Goal: Communication & Community: Answer question/provide support

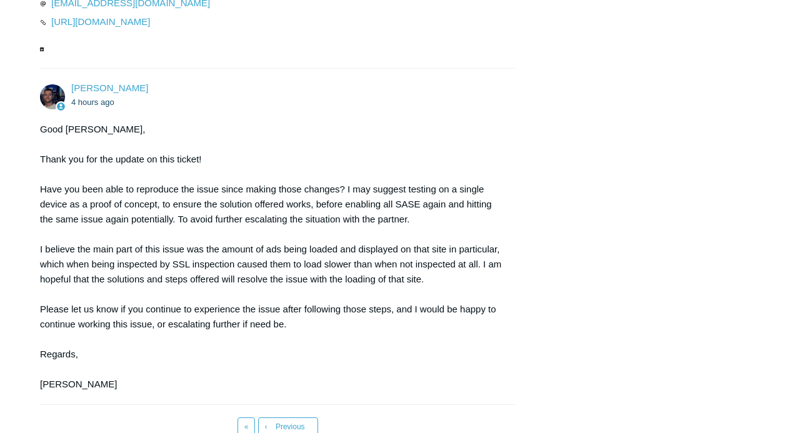
scroll to position [3104, 0]
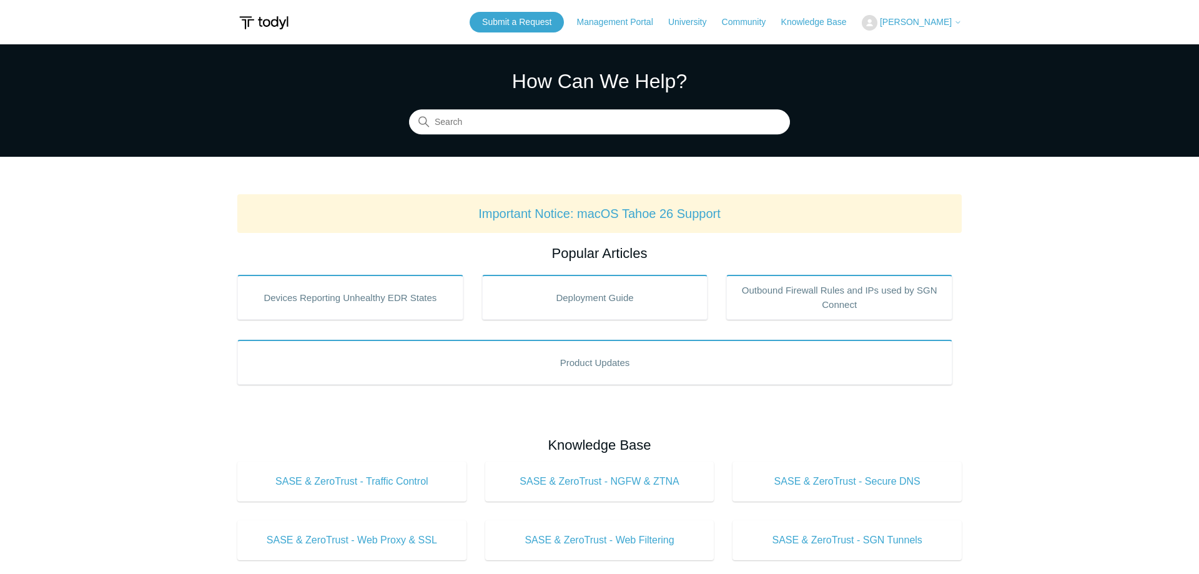
click at [878, 22] on img at bounding box center [870, 23] width 16 height 16
click at [906, 49] on link "My Support Requests" at bounding box center [924, 49] width 122 height 22
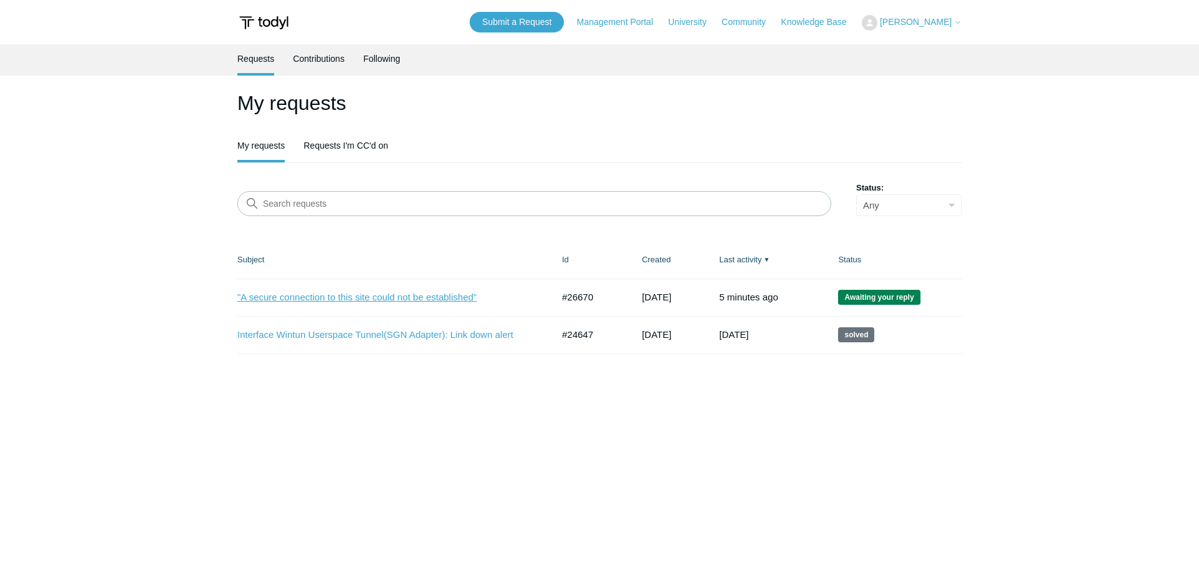
click at [412, 297] on link ""A secure connection to this site could not be established"" at bounding box center [385, 297] width 297 height 14
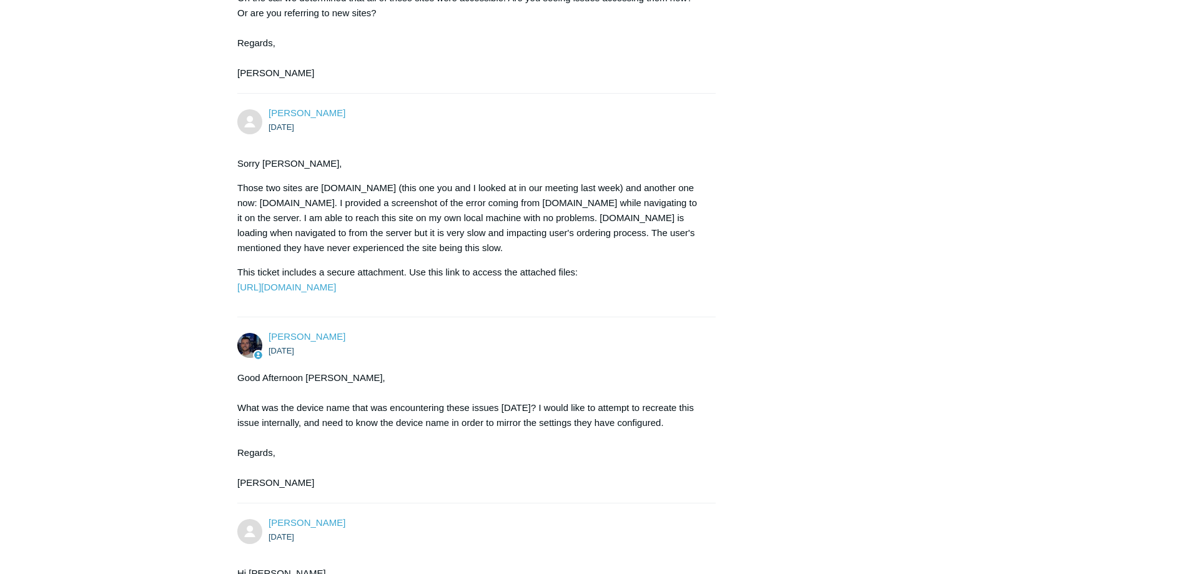
scroll to position [5757, 0]
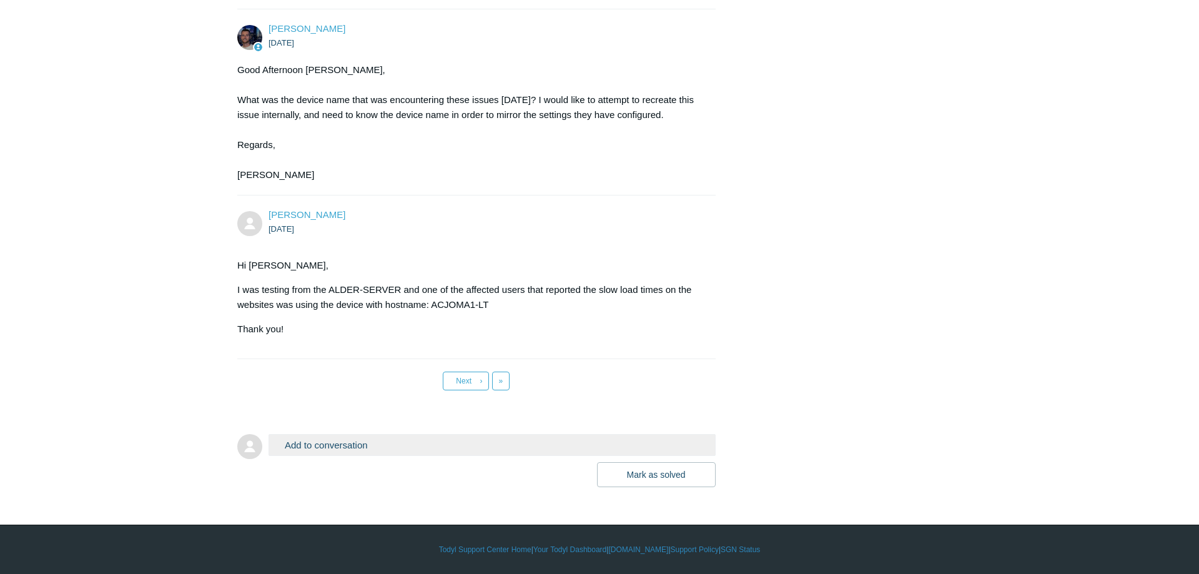
drag, startPoint x: 1159, startPoint y: 161, endPoint x: 1134, endPoint y: 613, distance: 453.0
click at [503, 379] on span "»" at bounding box center [501, 381] width 4 height 9
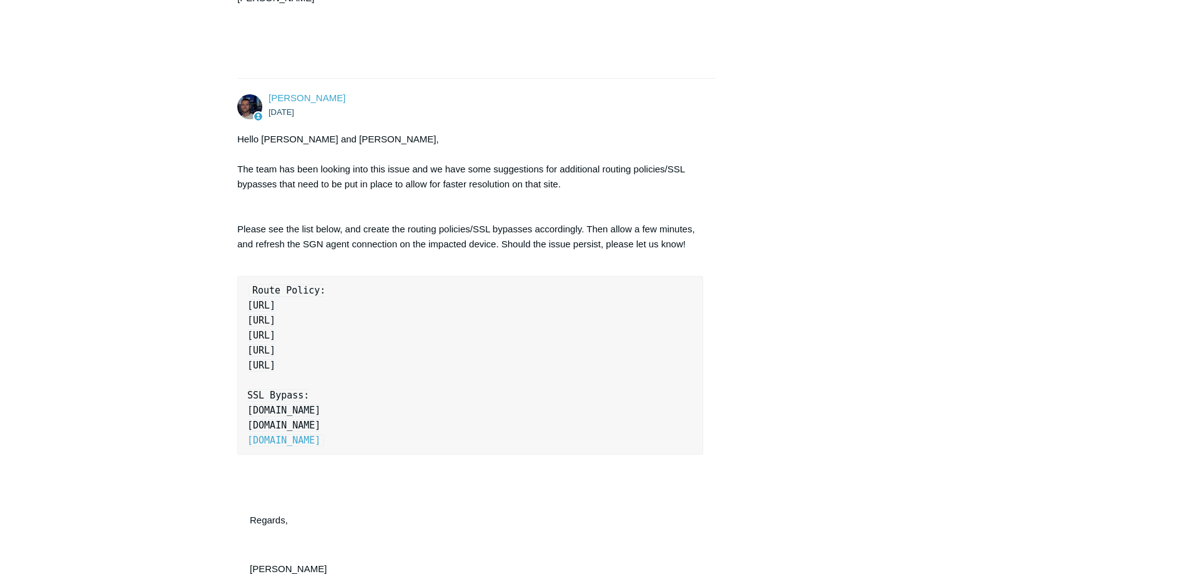
drag, startPoint x: 544, startPoint y: 297, endPoint x: 551, endPoint y: 532, distance: 235.0
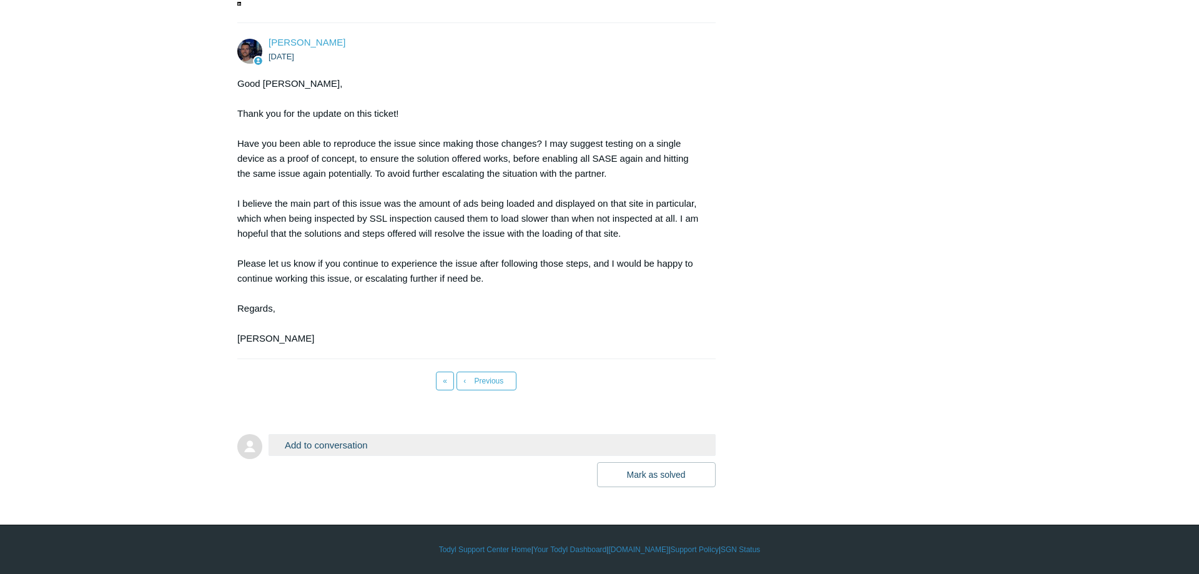
drag, startPoint x: 672, startPoint y: 317, endPoint x: 693, endPoint y: 682, distance: 366.1
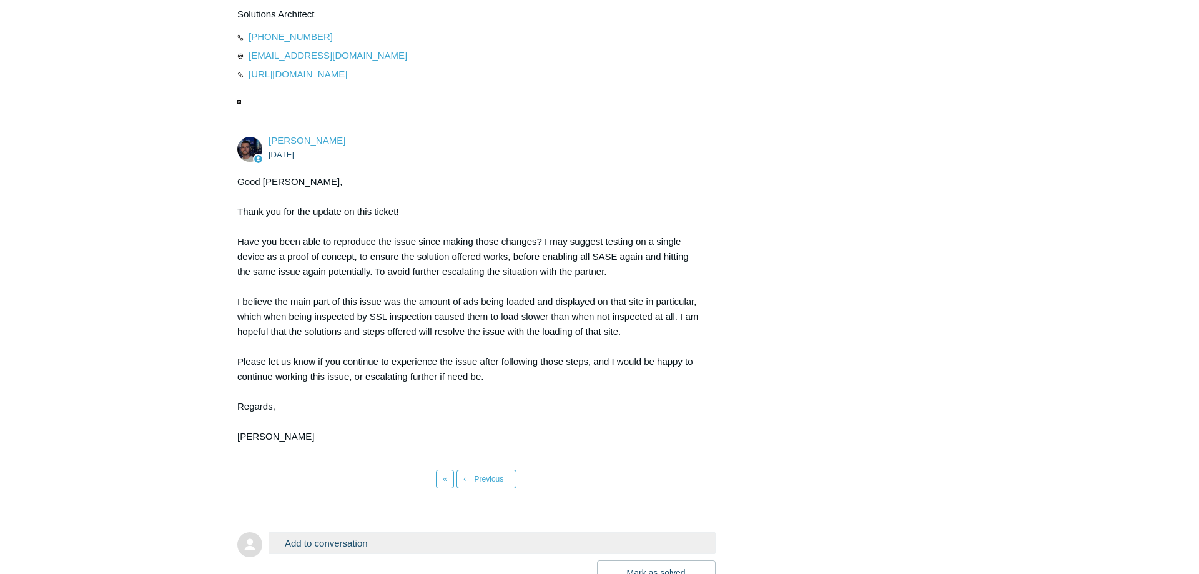
scroll to position [3115, 0]
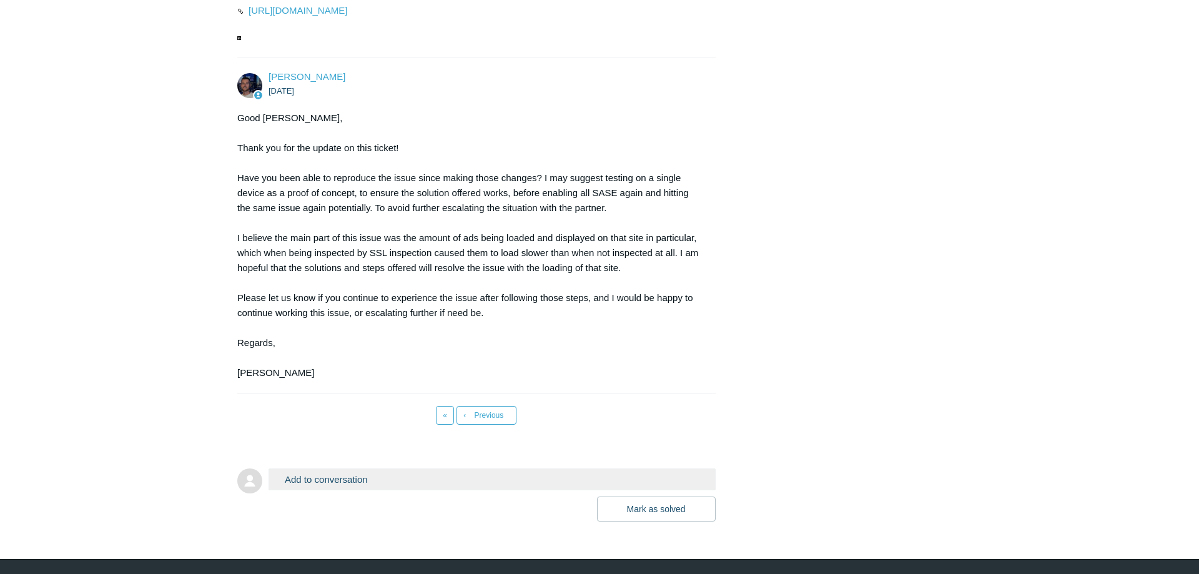
click at [354, 490] on button "Add to conversation" at bounding box center [492, 480] width 447 height 22
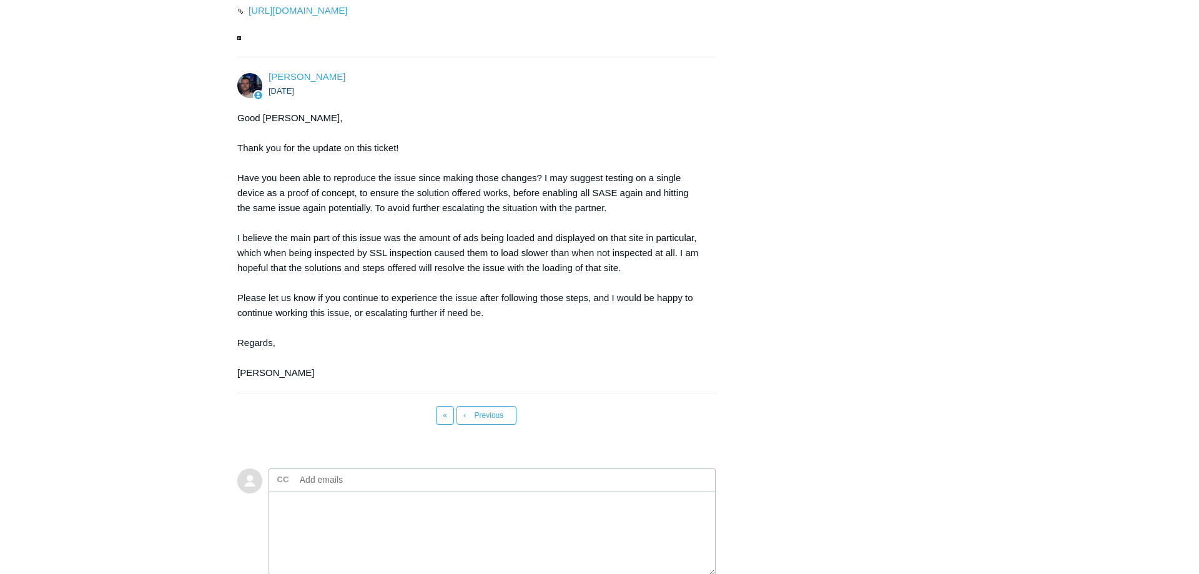
click at [319, 489] on input "text" at bounding box center [362, 479] width 134 height 19
type input "[EMAIL_ADDRESS][DOMAIN_NAME]"
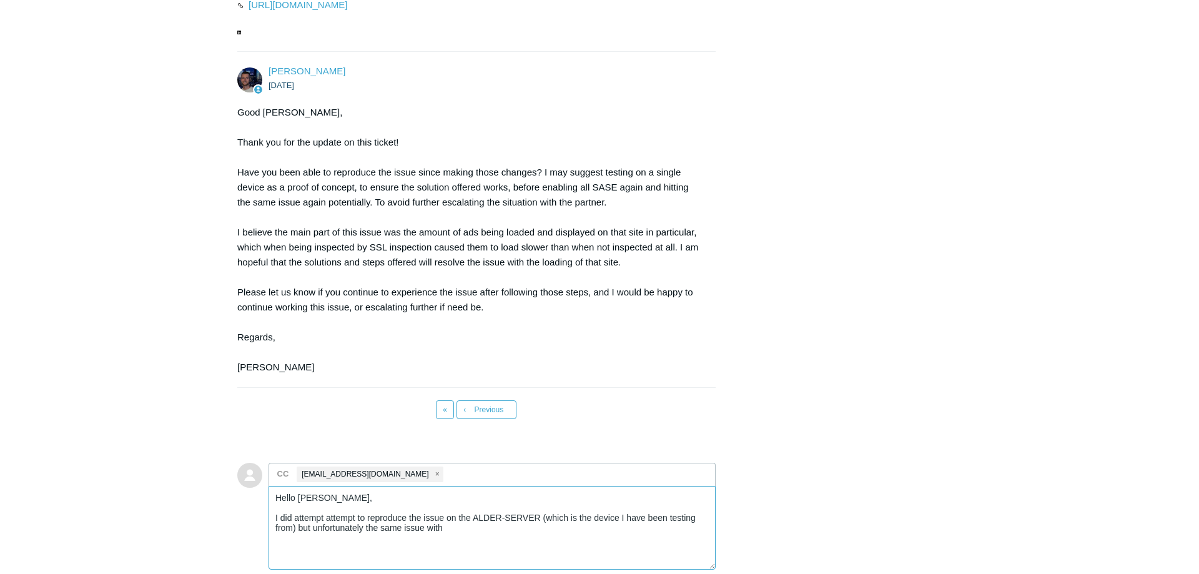
scroll to position [3185, 0]
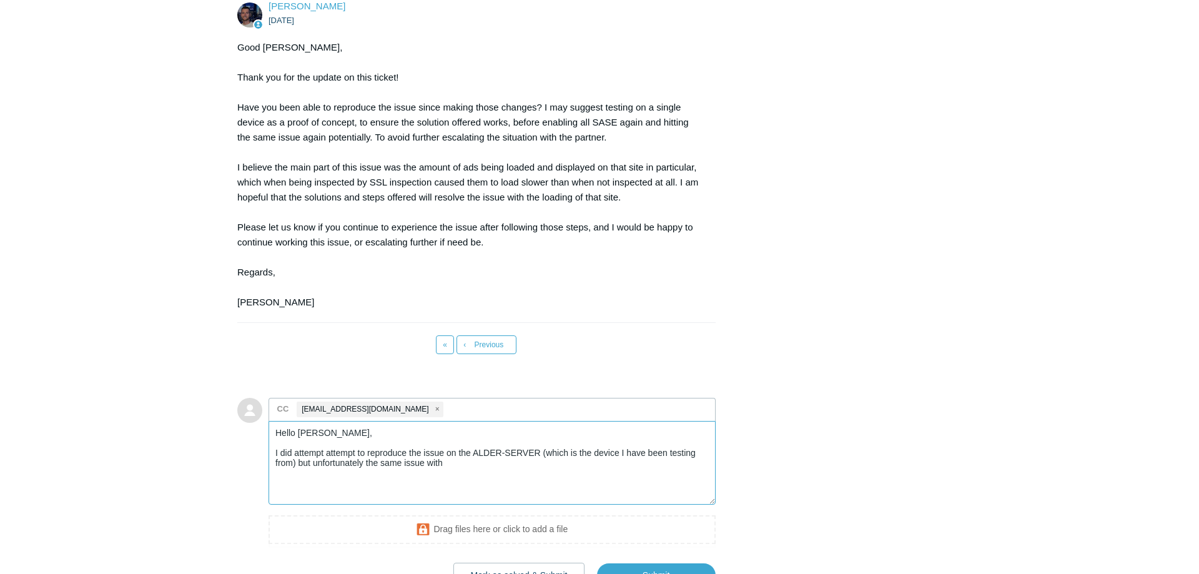
click at [455, 499] on textarea "Hello [PERSON_NAME], I did attempt attempt to reproduce the issue on the ALDER-…" at bounding box center [492, 463] width 447 height 84
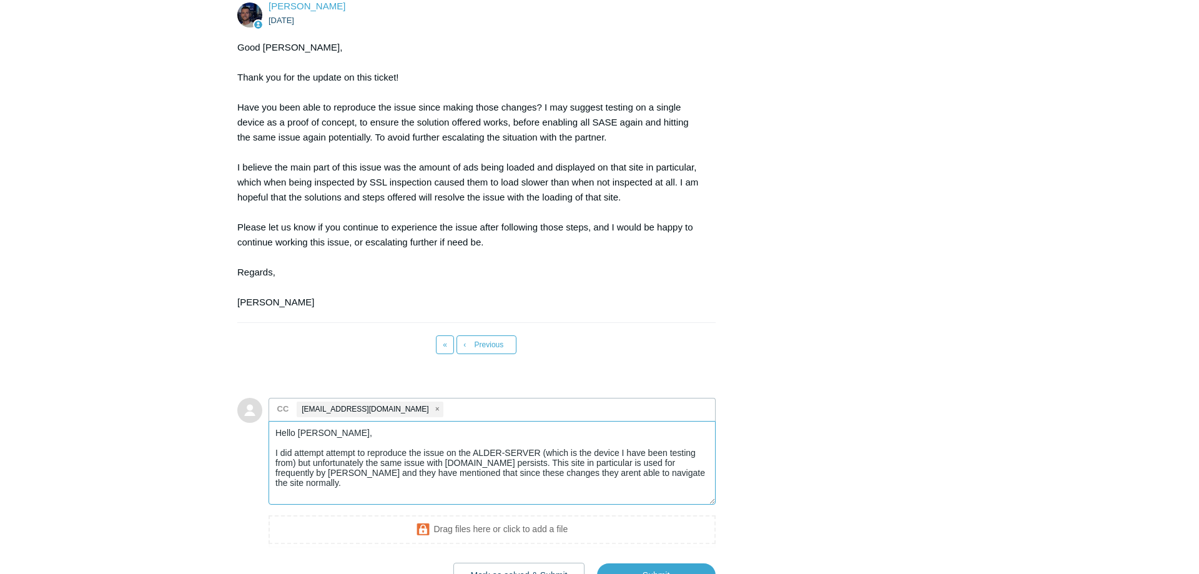
type textarea "Hello [PERSON_NAME], I did attempt attempt to reproduce the issue on the ALDER-…"
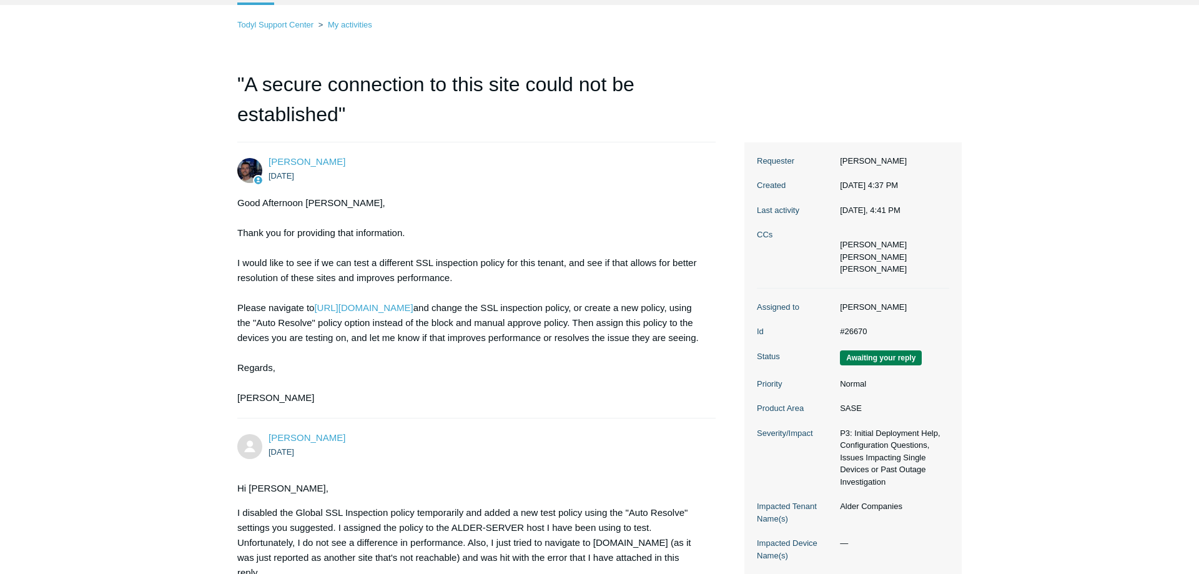
scroll to position [0, 0]
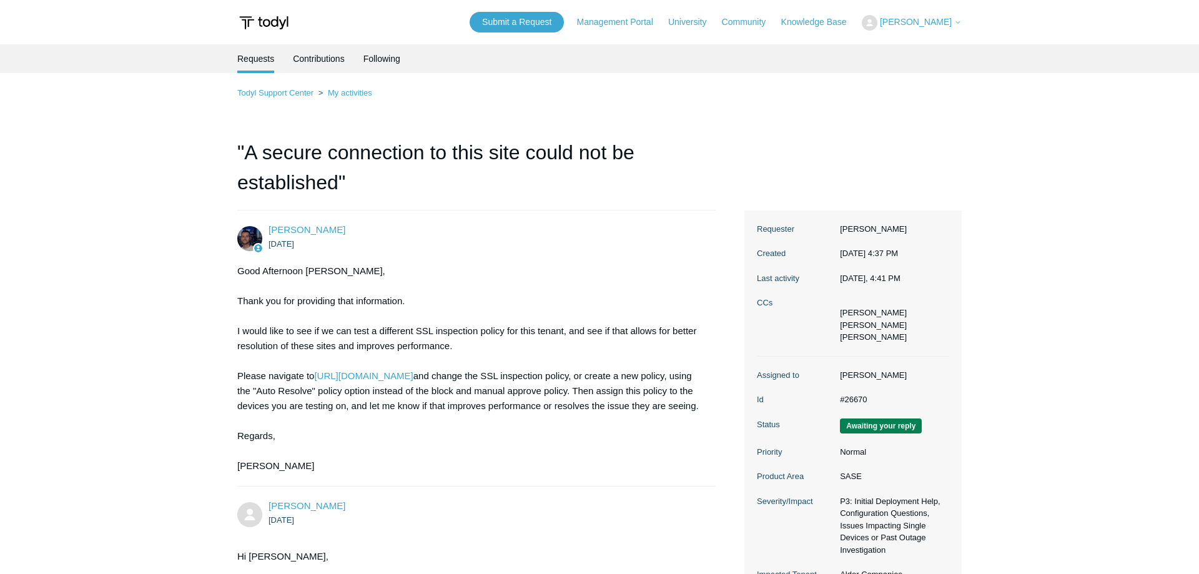
drag, startPoint x: 1101, startPoint y: 317, endPoint x: 1093, endPoint y: 101, distance: 215.7
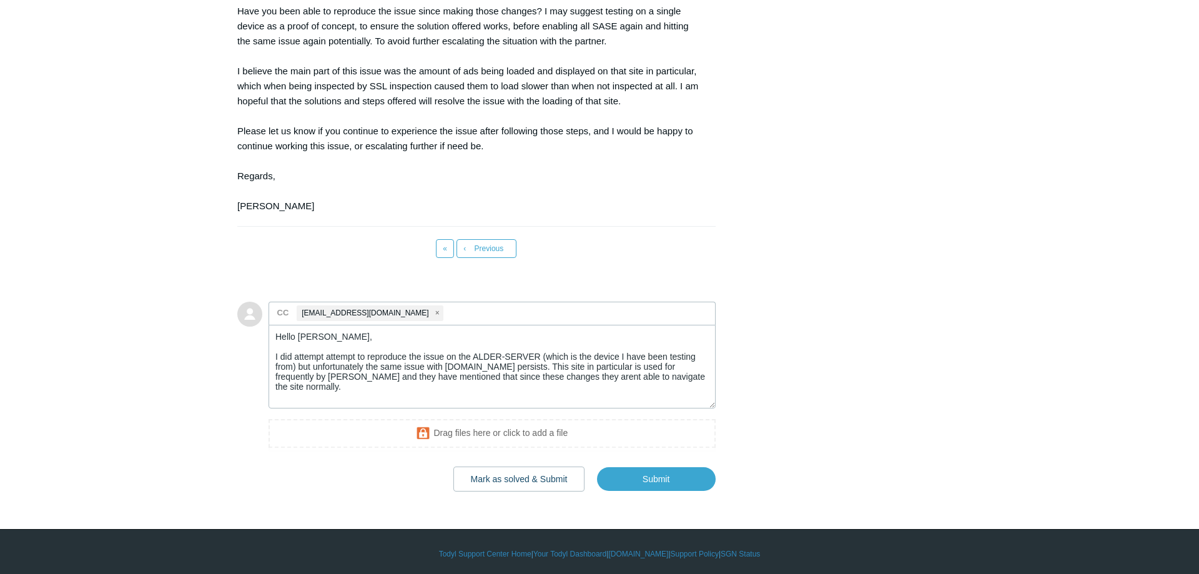
scroll to position [3313, 0]
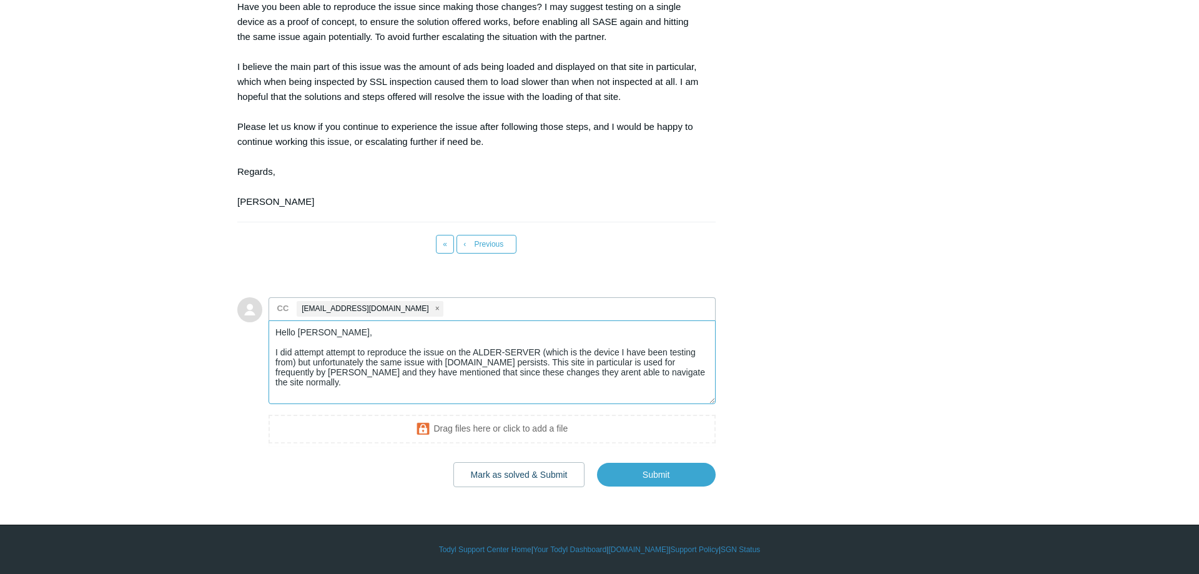
drag, startPoint x: 693, startPoint y: 379, endPoint x: 187, endPoint y: 324, distance: 509.7
click at [269, 324] on textarea "Hello [PERSON_NAME], I did attempt attempt to reproduce the issue on the ALDER-…" at bounding box center [492, 362] width 447 height 84
